Goal: Task Accomplishment & Management: Manage account settings

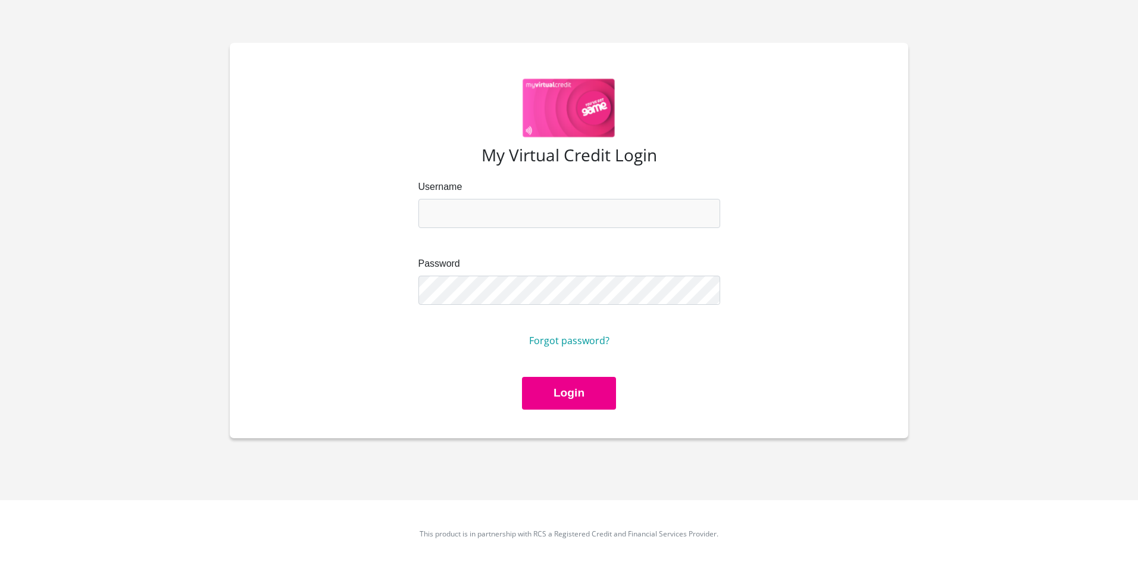
type input "[EMAIL_ADDRESS][DOMAIN_NAME]"
click at [514, 273] on div "Password" at bounding box center [569, 280] width 302 height 48
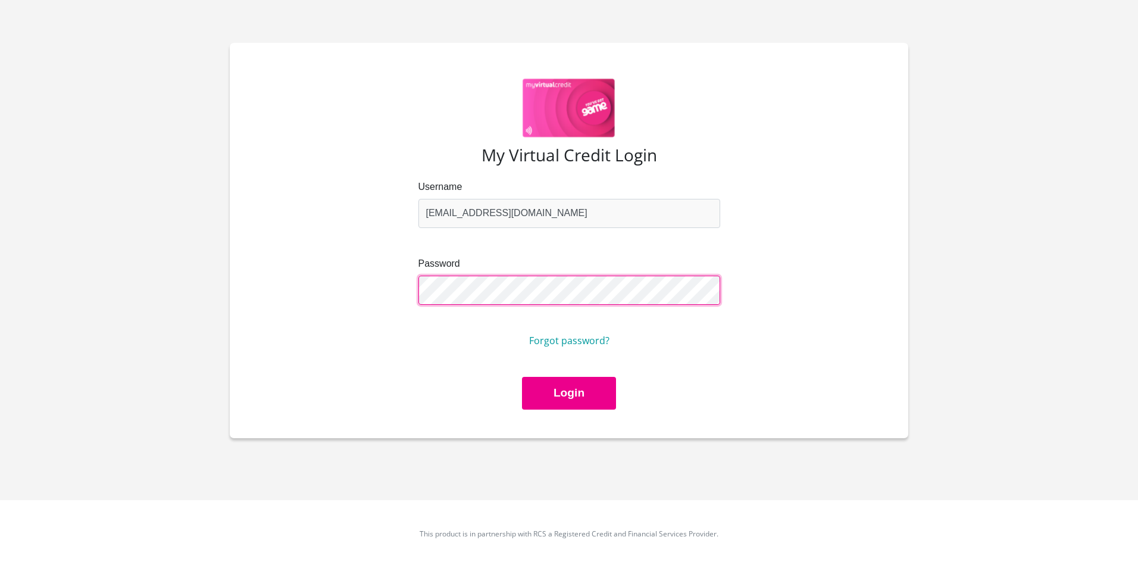
click at [621, 415] on div "My Virtual Credit Login Username dmathebula960@gmail.com Password Forgot passwo…" at bounding box center [569, 240] width 678 height 395
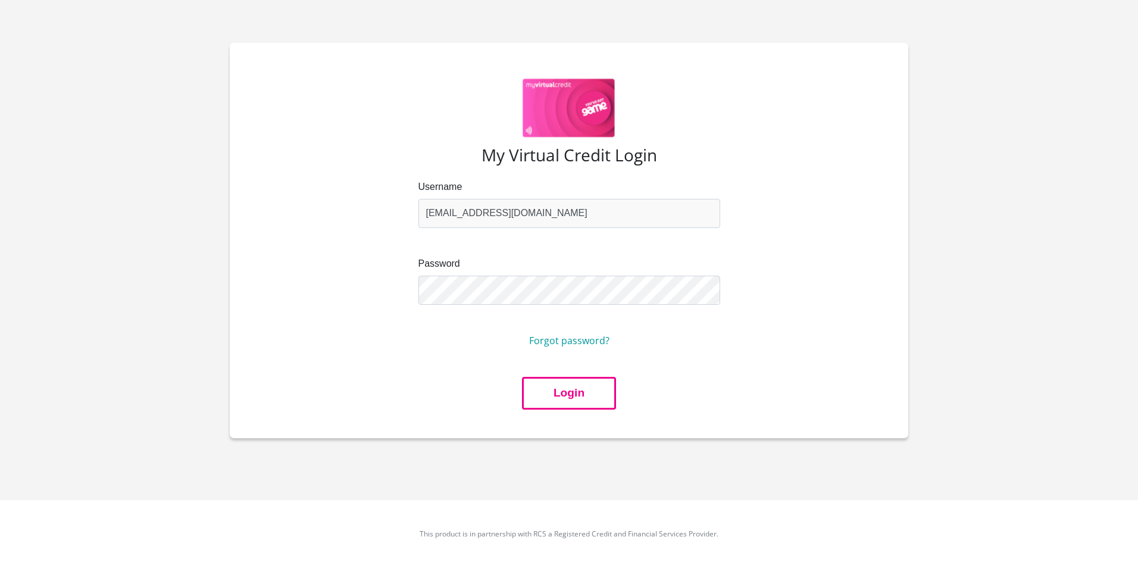
click at [596, 394] on button "Login" at bounding box center [569, 393] width 94 height 33
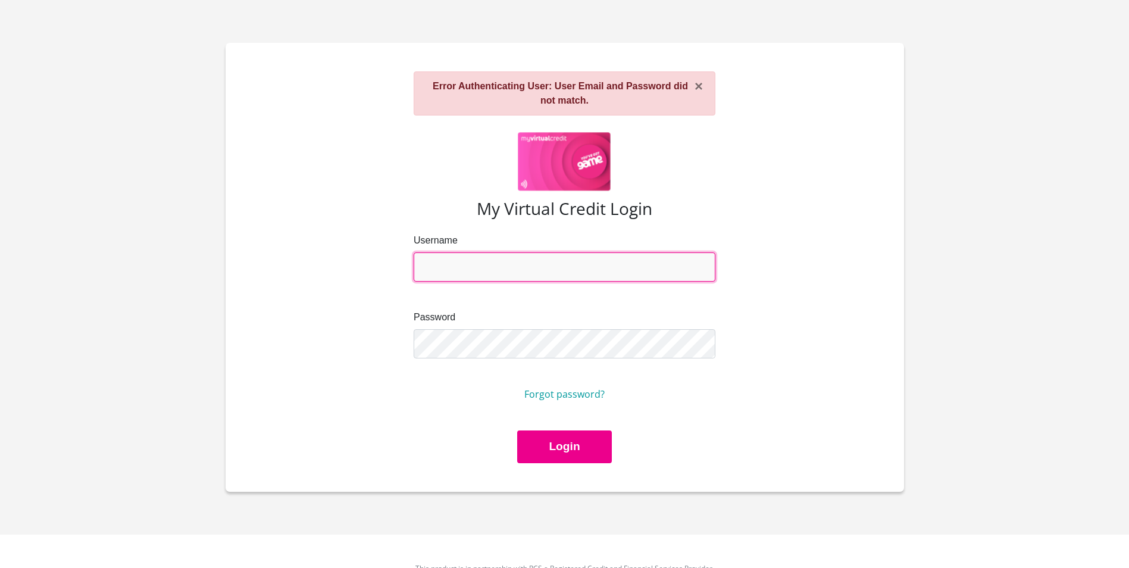
click at [518, 277] on input "Username" at bounding box center [565, 266] width 302 height 29
type input "[EMAIL_ADDRESS][DOMAIN_NAME]"
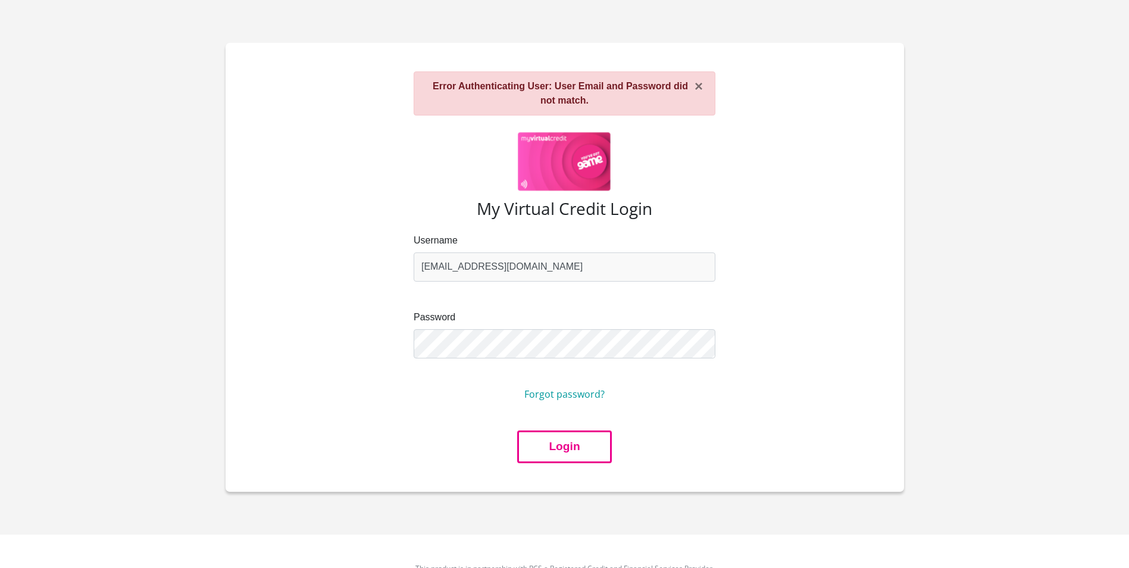
click at [567, 443] on button "Login" at bounding box center [564, 446] width 94 height 33
click at [698, 87] on button "×" at bounding box center [698, 86] width 8 height 14
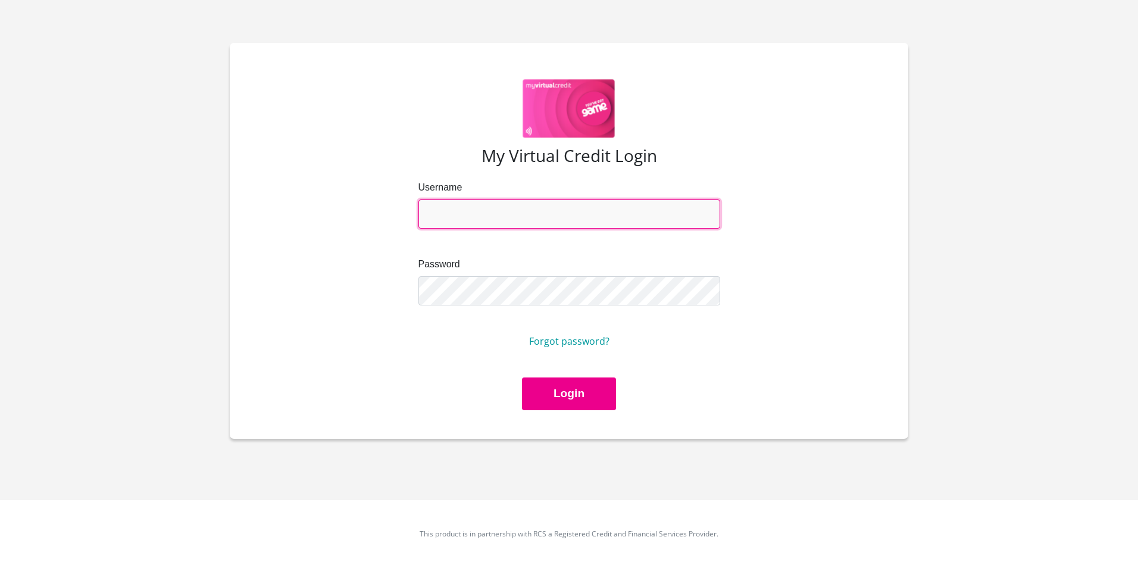
click at [584, 206] on input "Username" at bounding box center [569, 213] width 302 height 29
type input "[EMAIL_ADDRESS][DOMAIN_NAME]"
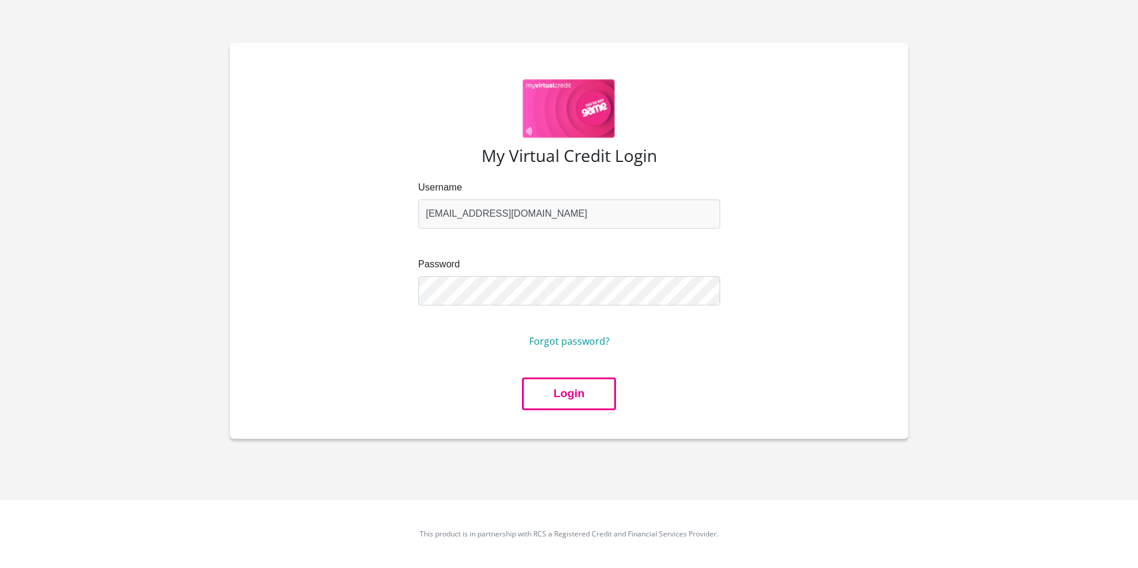
click at [595, 393] on button "Login" at bounding box center [569, 393] width 94 height 33
